Goal: Navigation & Orientation: Find specific page/section

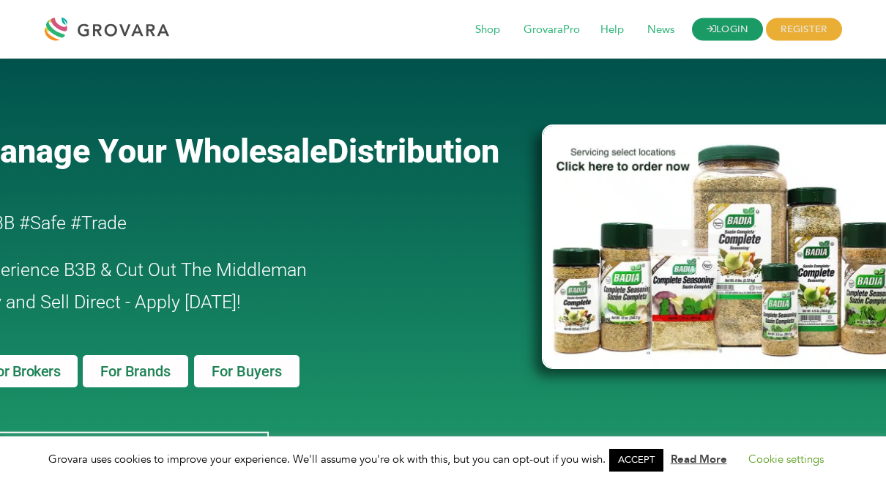
click at [718, 34] on link "LOGIN" at bounding box center [728, 29] width 72 height 23
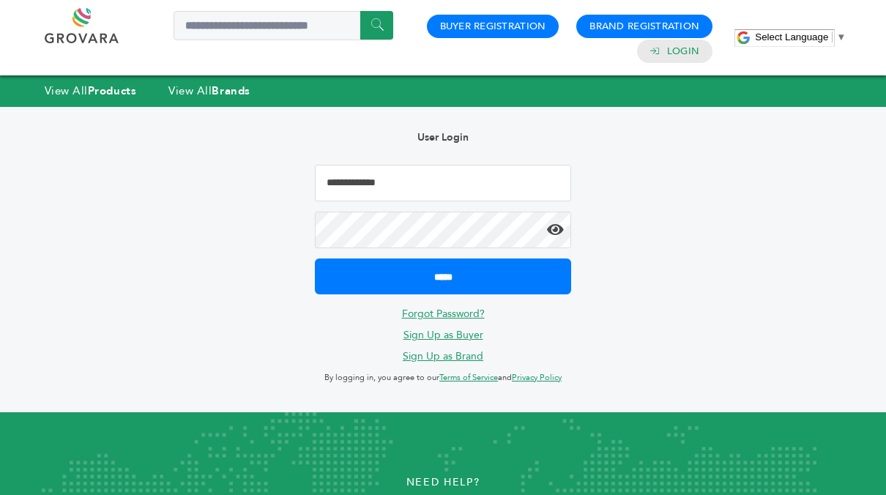
click at [429, 177] on input "Email Address" at bounding box center [443, 183] width 256 height 37
type input "**********"
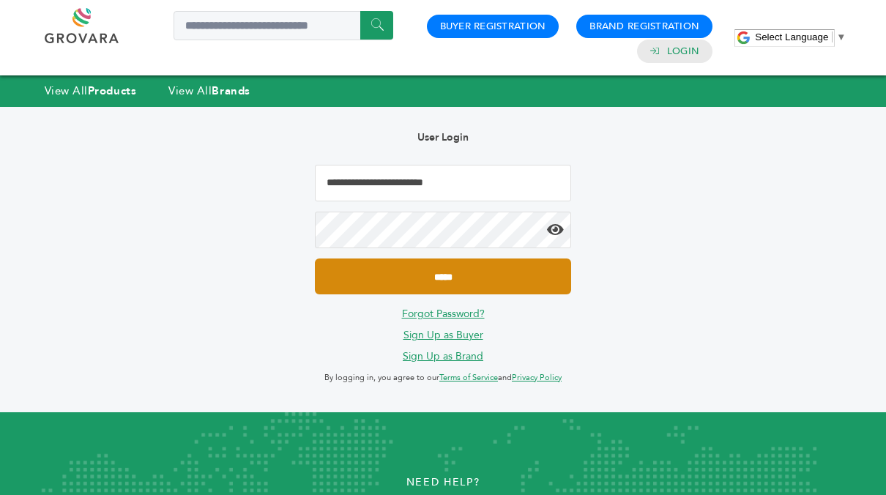
click at [442, 274] on input "*****" at bounding box center [443, 276] width 256 height 36
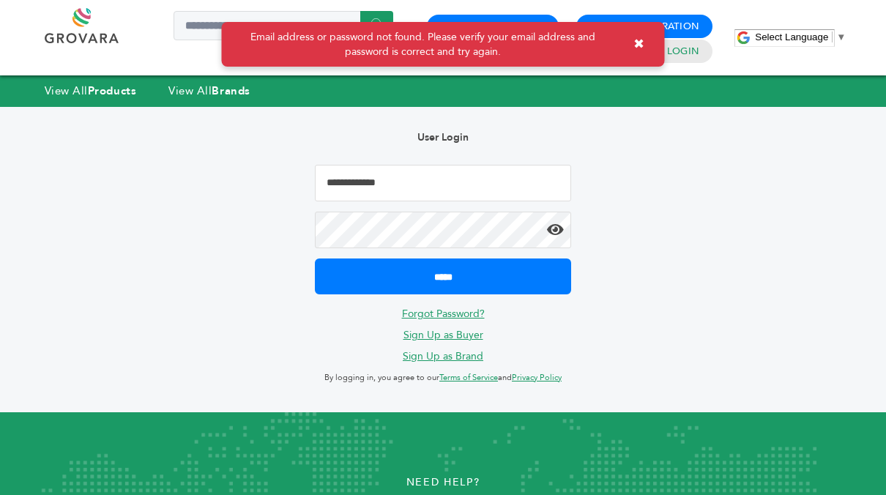
click at [393, 176] on input "Email Address" at bounding box center [443, 183] width 256 height 37
type input "**********"
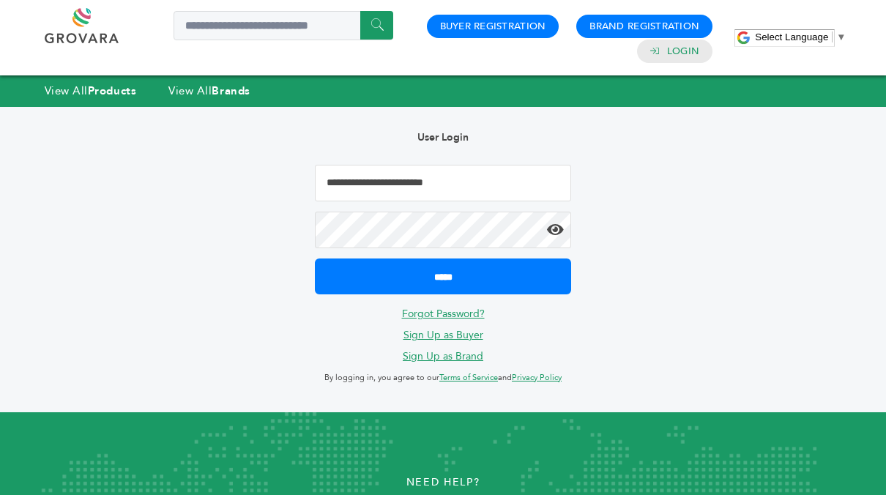
click at [552, 229] on icon at bounding box center [555, 230] width 17 height 15
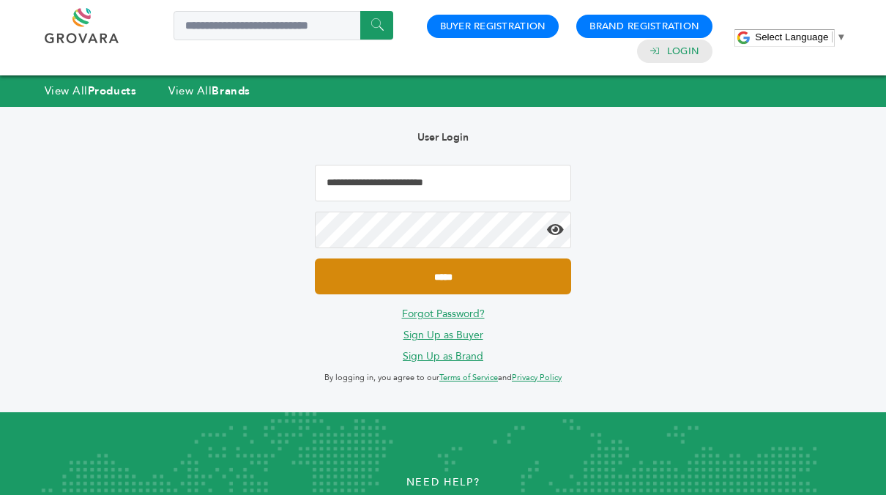
click at [450, 281] on input "*****" at bounding box center [443, 276] width 256 height 36
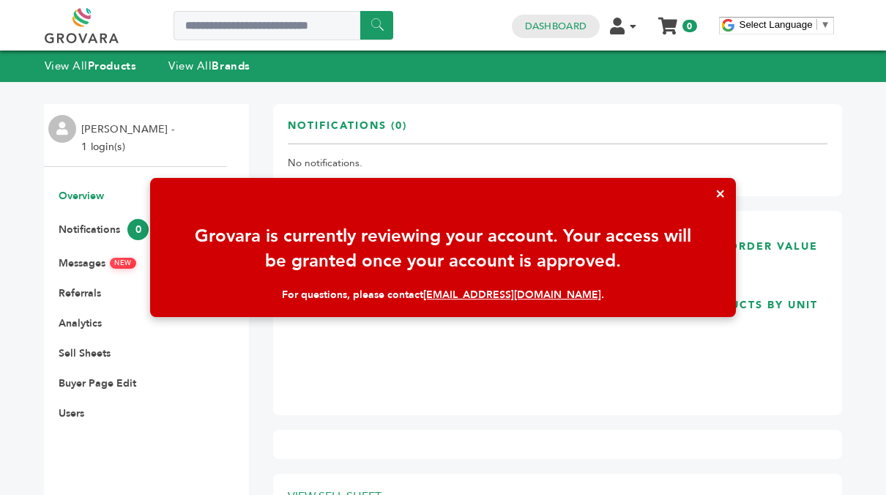
click at [719, 188] on button "×" at bounding box center [719, 193] width 31 height 31
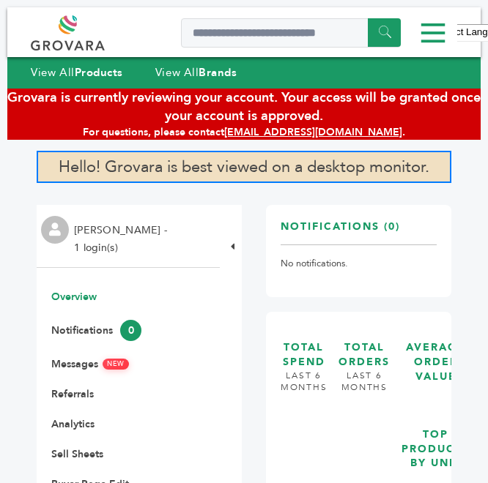
click at [207, 206] on div "Daniel Maxwell - 1 login(s)" at bounding box center [128, 236] width 183 height 63
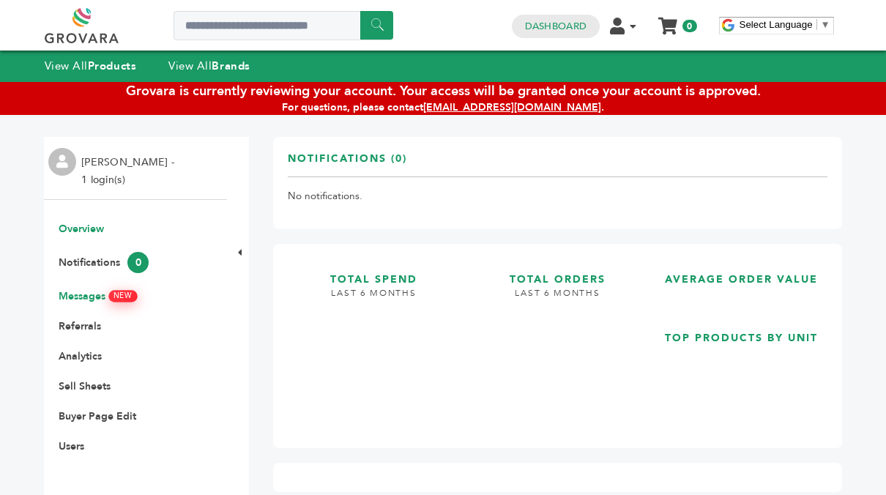
click at [78, 294] on link "Messages NEW" at bounding box center [98, 296] width 78 height 14
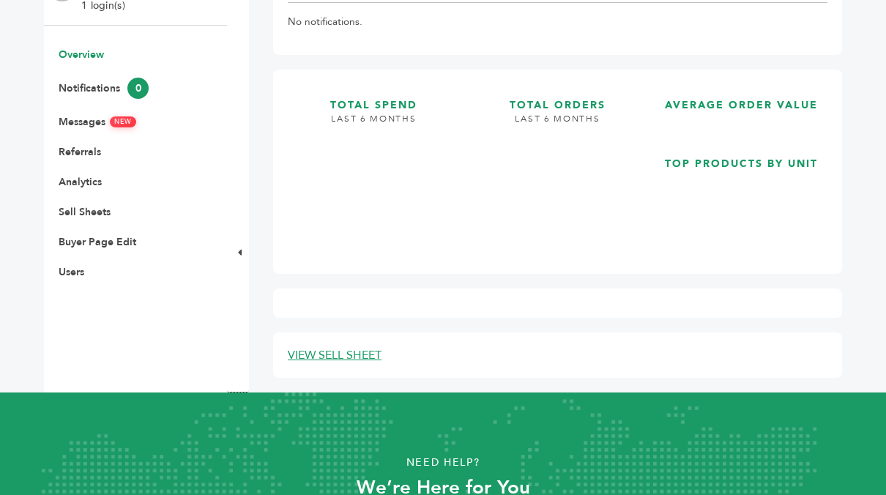
scroll to position [180, 0]
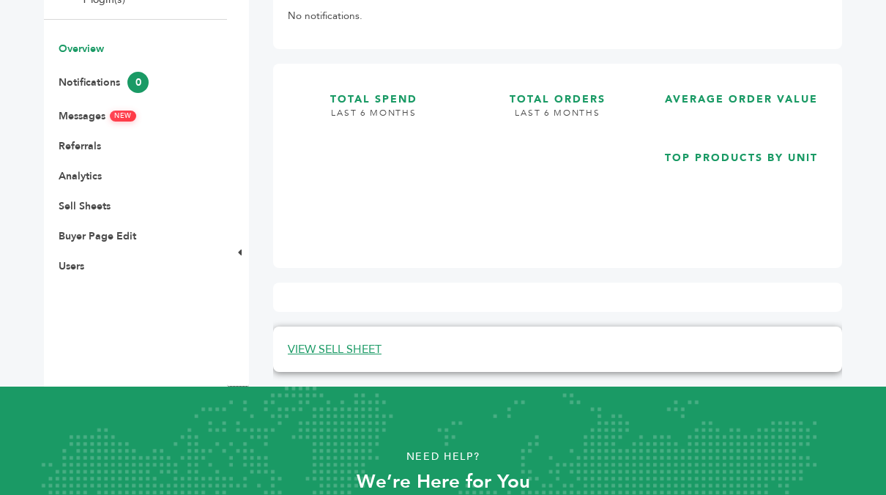
click at [330, 346] on link "VIEW SELL SHEET" at bounding box center [335, 349] width 94 height 16
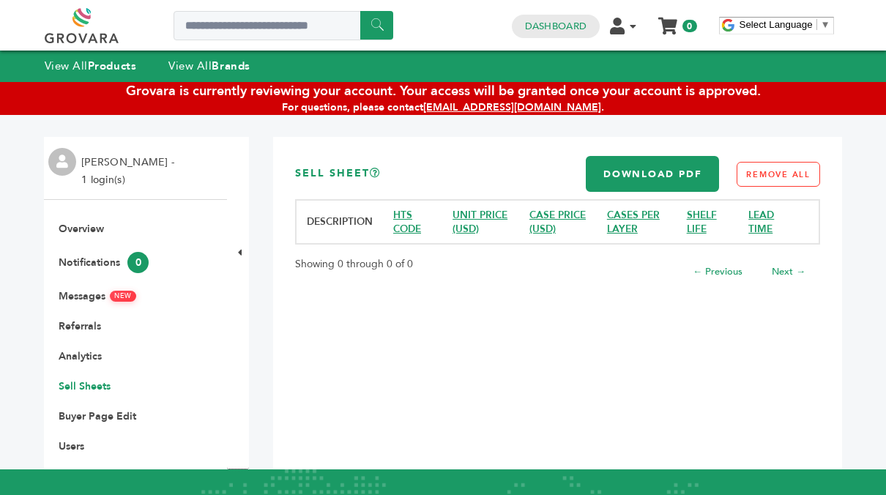
click at [330, 346] on div "Sell Sheet Download PDF Remove All To add more, visit a product page and click …" at bounding box center [557, 303] width 569 height 332
click at [550, 357] on div "Sell Sheet Download PDF Remove All To add more, visit a product page and click …" at bounding box center [557, 303] width 569 height 332
click at [62, 226] on link "Overview" at bounding box center [81, 229] width 45 height 14
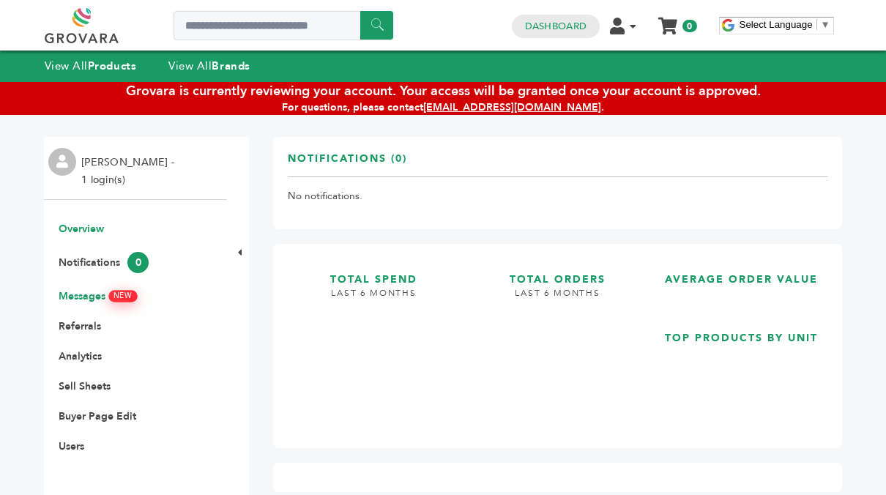
click at [61, 295] on link "Messages NEW" at bounding box center [98, 296] width 78 height 14
click at [63, 354] on link "Analytics" at bounding box center [80, 356] width 43 height 14
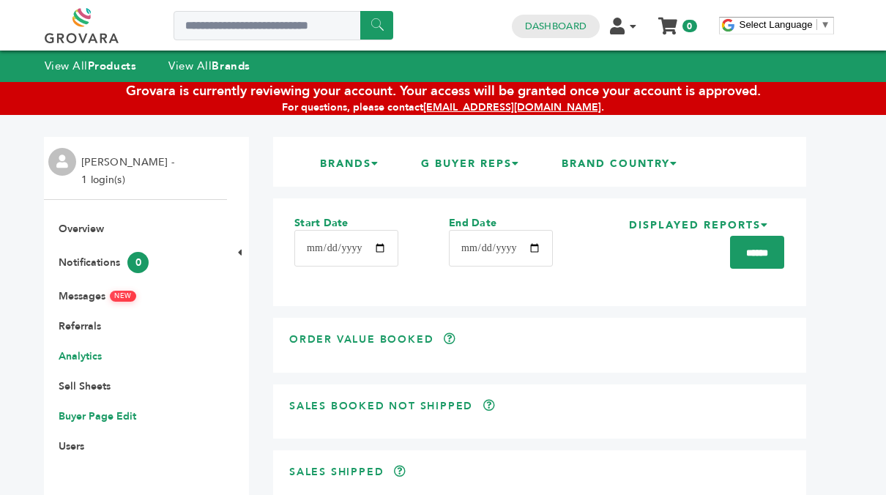
click at [66, 415] on link "Buyer Page Edit" at bounding box center [98, 416] width 78 height 14
click at [371, 163] on icon at bounding box center [375, 163] width 8 height 10
click at [371, 161] on icon at bounding box center [375, 163] width 8 height 10
click at [339, 161] on li "BRANDS Select all" at bounding box center [354, 167] width 83 height 25
click at [371, 165] on icon at bounding box center [375, 163] width 8 height 10
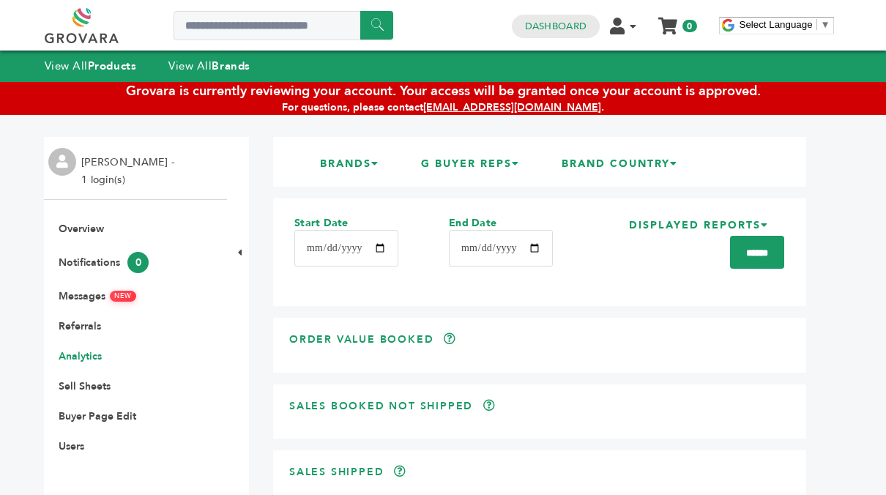
click at [294, 155] on div "BRANDS Select all" at bounding box center [344, 168] width 101 height 26
drag, startPoint x: 685, startPoint y: 179, endPoint x: 681, endPoint y: 195, distance: 15.8
click at [681, 195] on form "RETAILERS Select all 2DM Consulting BRANDS Select all G BUYER REPS Select all U…" at bounding box center [539, 393] width 533 height 513
click at [682, 193] on form "RETAILERS Select all 2DM Consulting BRANDS Select all G BUYER REPS Select all U…" at bounding box center [539, 393] width 533 height 513
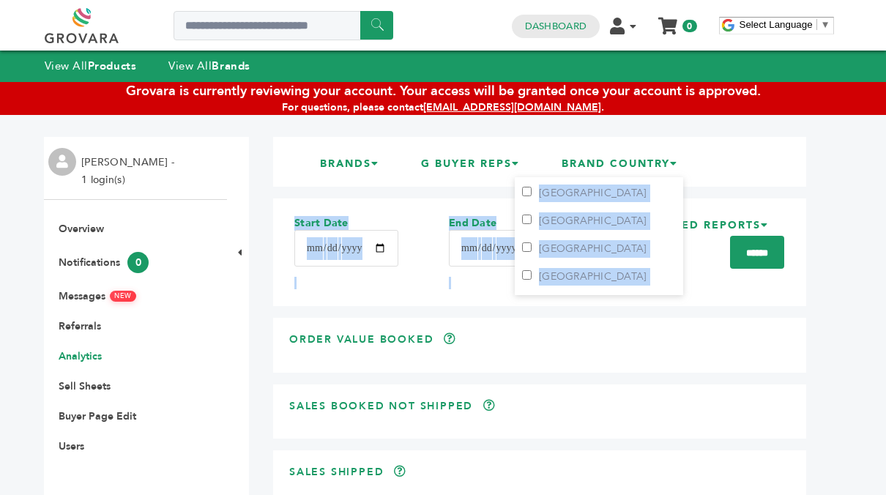
click at [680, 174] on li "BRAND COUNTRY Australia Canada India Mexico Republic of Korea United Arab Emira…" at bounding box center [624, 167] width 140 height 25
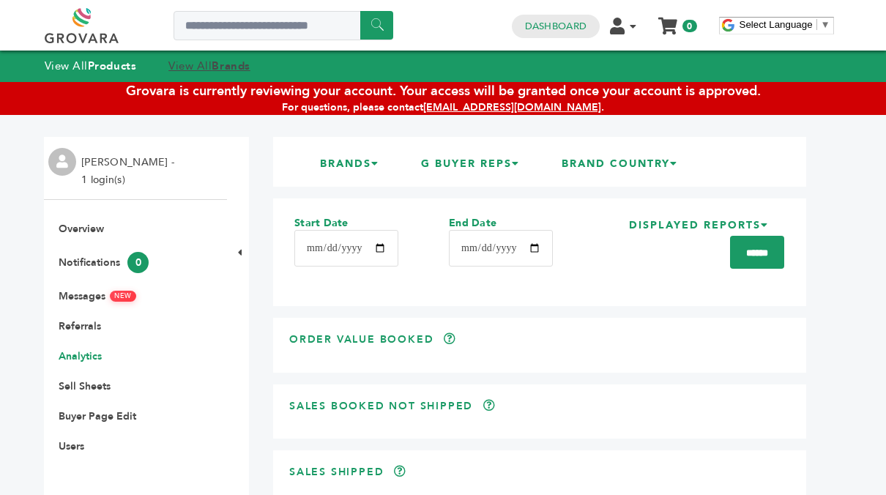
click at [215, 66] on link "View All Brands" at bounding box center [209, 66] width 82 height 15
